Goal: Information Seeking & Learning: Stay updated

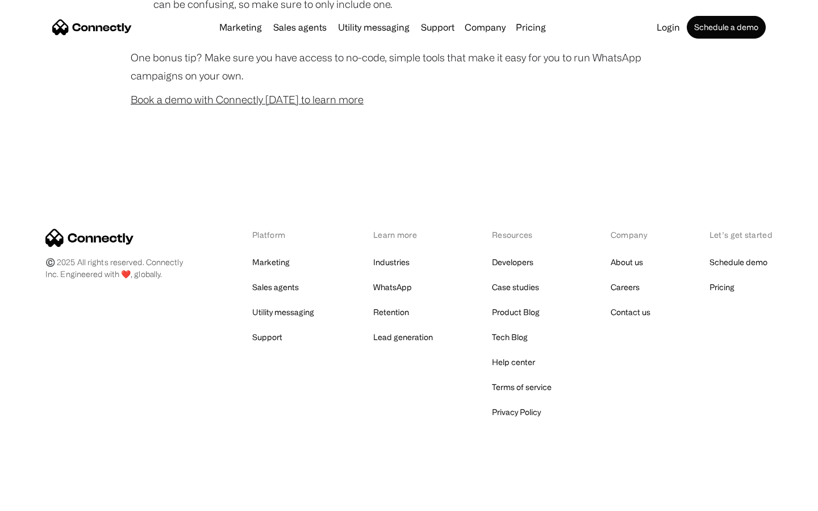
scroll to position [1124, 0]
